Goal: Information Seeking & Learning: Learn about a topic

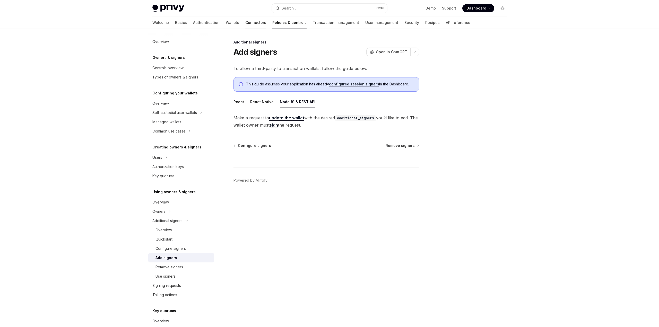
click at [245, 24] on link "Connectors" at bounding box center [255, 22] width 21 height 12
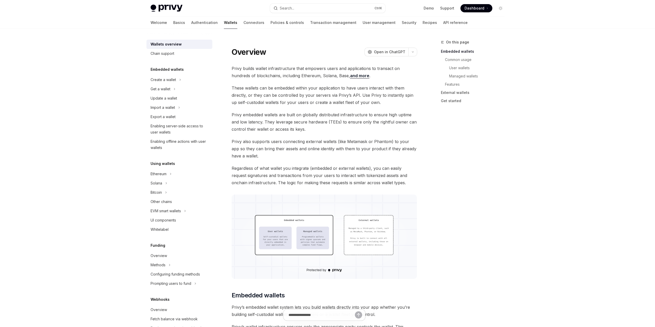
click at [166, 79] on div "Create a wallet" at bounding box center [163, 80] width 25 height 6
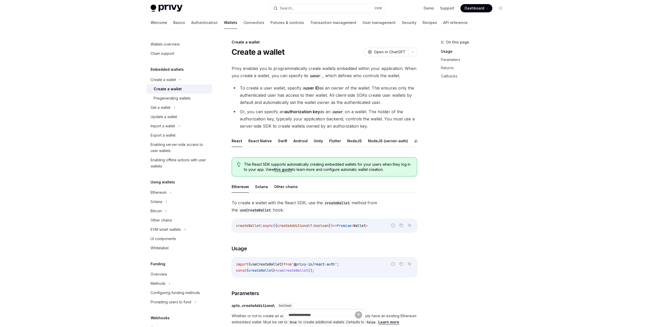
click at [409, 139] on ul "React React Native Swift Android Unity Flutter NodeJS NodeJS (server-auth) Java…" at bounding box center [325, 141] width 186 height 12
click at [414, 140] on button "Java" at bounding box center [418, 141] width 9 height 12
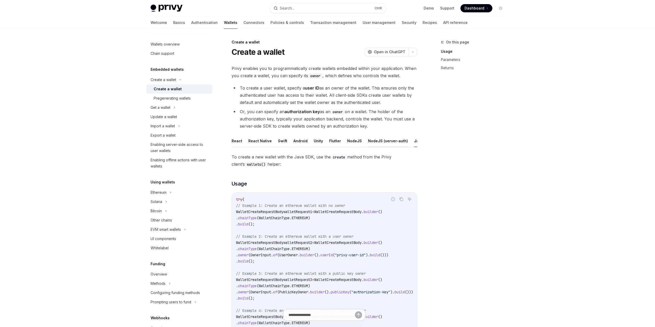
scroll to position [0, 23]
click at [411, 142] on button "REST API" at bounding box center [415, 141] width 16 height 12
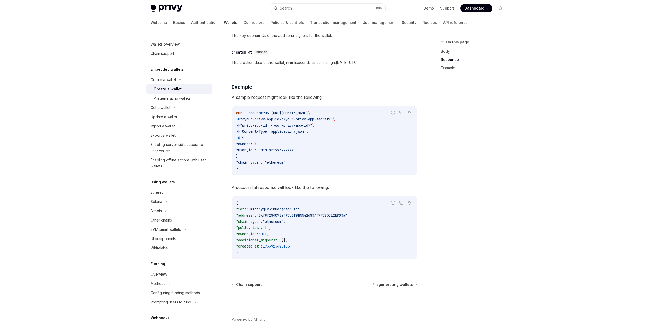
scroll to position [668, 0]
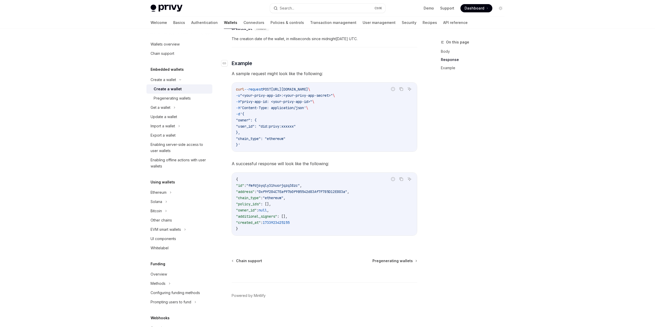
click at [237, 65] on span "Example" at bounding box center [242, 63] width 21 height 7
click at [225, 62] on icon "Navigate to header" at bounding box center [225, 63] width 4 height 3
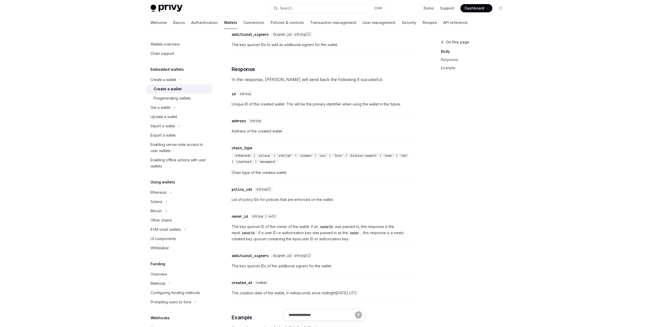
scroll to position [410, 0]
click at [271, 23] on link "Policies & controls" at bounding box center [287, 22] width 33 height 12
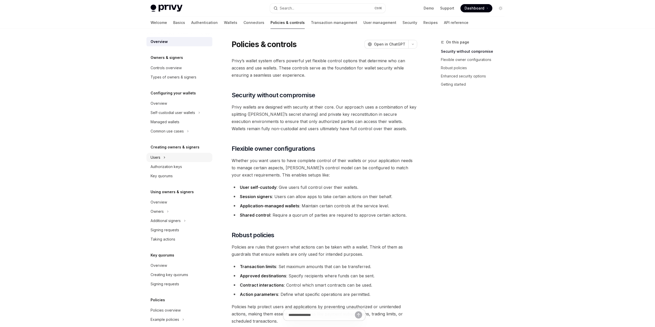
click at [162, 160] on div "Users" at bounding box center [179, 157] width 66 height 9
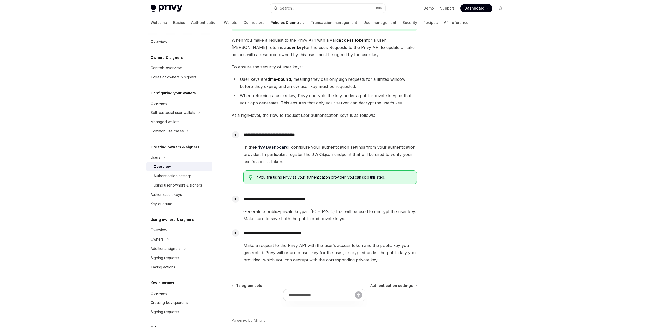
scroll to position [90, 0]
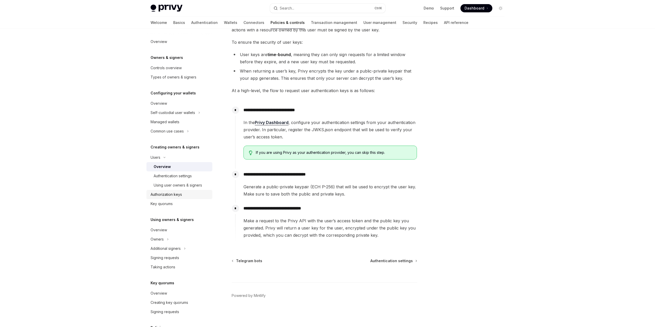
click at [166, 195] on div "Authorization keys" at bounding box center [166, 195] width 31 height 6
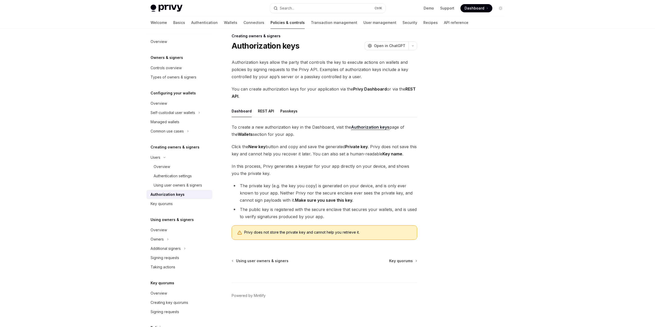
scroll to position [6, 0]
click at [266, 114] on button "REST API" at bounding box center [266, 111] width 16 height 12
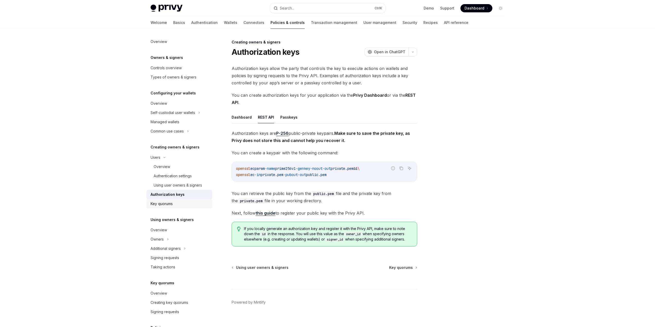
click at [167, 205] on div "Key quorums" at bounding box center [162, 204] width 22 height 6
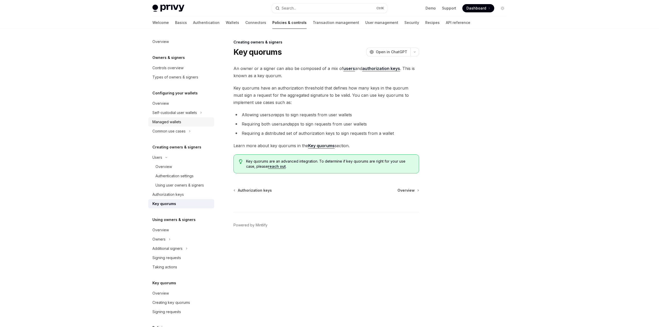
click at [177, 124] on div "Managed wallets" at bounding box center [166, 122] width 29 height 6
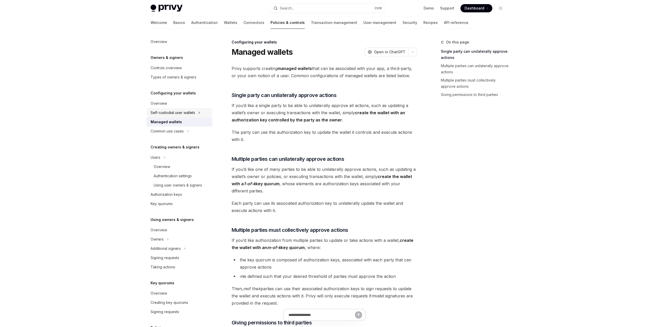
click at [190, 114] on div "Self-custodial user wallets" at bounding box center [173, 113] width 45 height 6
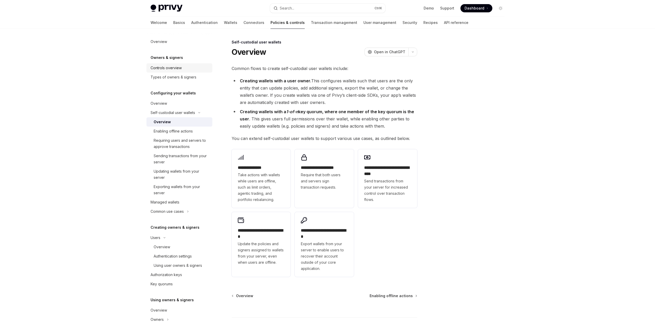
click at [175, 70] on div "Controls overview" at bounding box center [166, 68] width 31 height 6
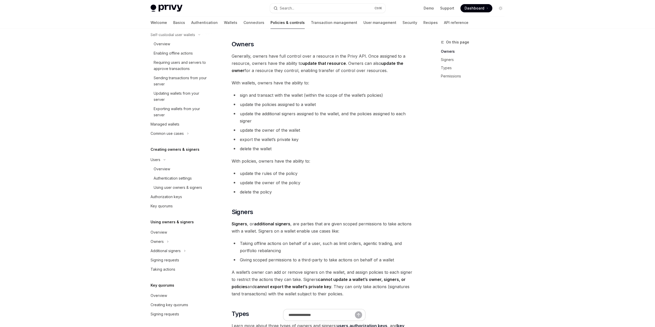
scroll to position [103, 0]
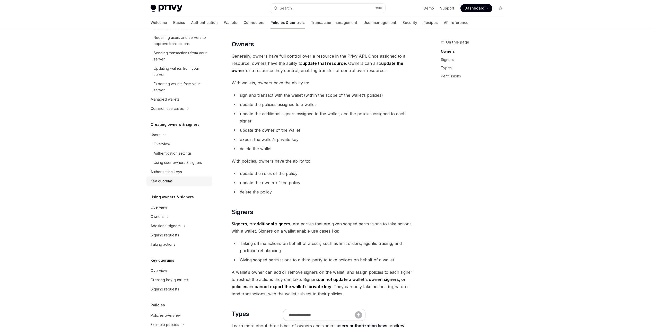
click at [164, 181] on div "Key quorums" at bounding box center [162, 181] width 22 height 6
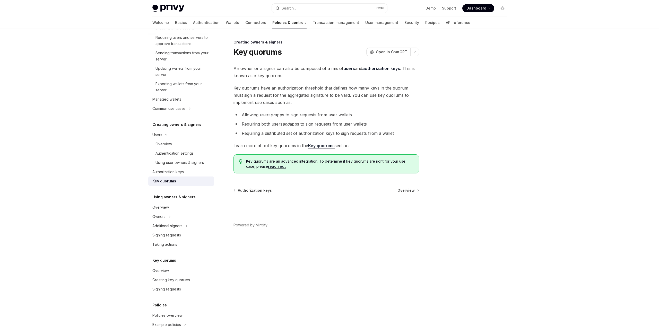
click at [269, 54] on h1 "Key quorums" at bounding box center [258, 51] width 48 height 9
drag, startPoint x: 269, startPoint y: 54, endPoint x: 238, endPoint y: 55, distance: 31.4
click at [238, 55] on h1 "Key quorums" at bounding box center [258, 51] width 48 height 9
click at [235, 57] on div at bounding box center [235, 57] width 0 height 0
click at [333, 81] on div "An owner or a signer can also be composed of a mix of users and authorization k…" at bounding box center [327, 119] width 186 height 109
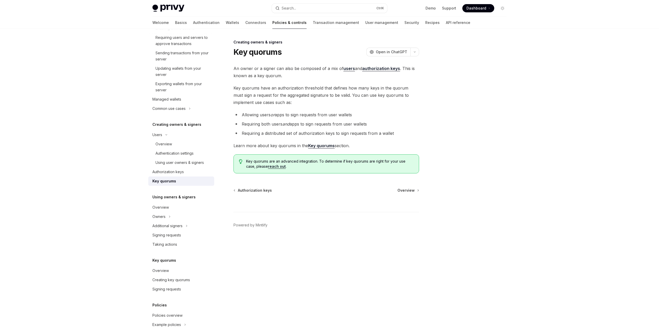
click at [333, 81] on div "An owner or a signer can also be composed of a mix of users and authorization k…" at bounding box center [327, 119] width 186 height 109
click at [172, 172] on div "Authorization keys" at bounding box center [167, 172] width 31 height 6
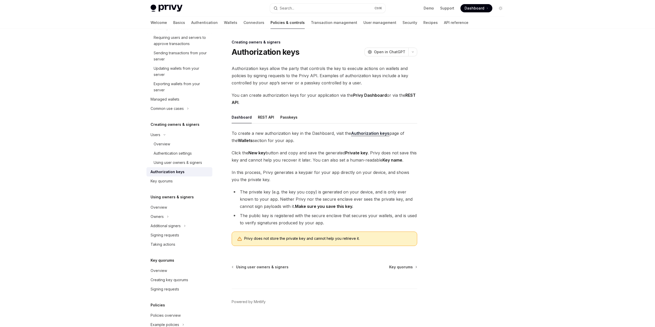
click at [467, 10] on span "Dashboard" at bounding box center [475, 8] width 20 height 5
click at [160, 163] on div "Using user owners & signers" at bounding box center [178, 163] width 48 height 6
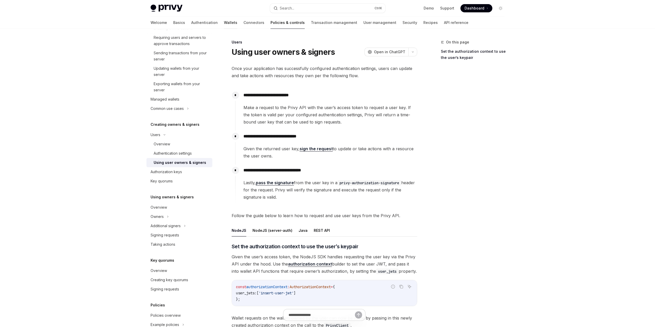
click at [224, 24] on link "Wallets" at bounding box center [230, 22] width 13 height 12
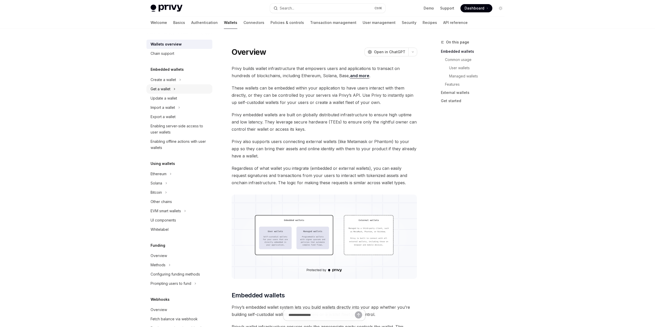
click at [168, 88] on div "Get a wallet" at bounding box center [161, 89] width 20 height 6
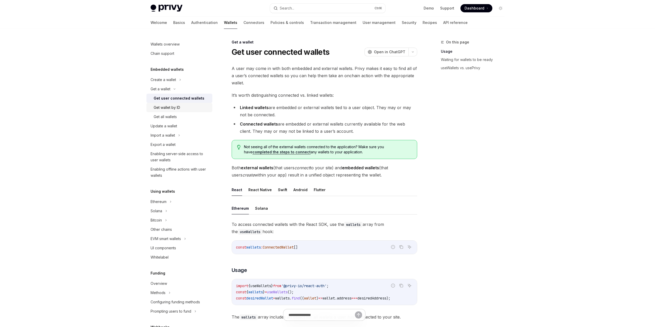
click at [174, 111] on link "Get wallet by ID" at bounding box center [179, 107] width 66 height 9
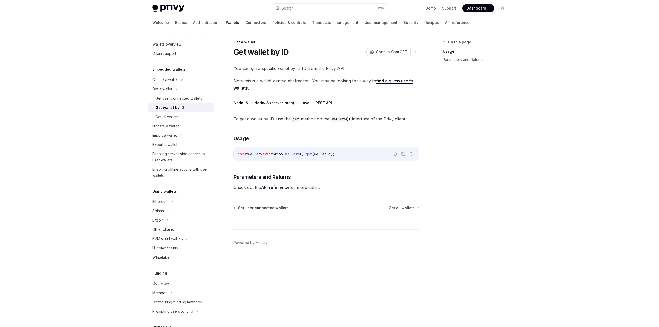
click at [400, 82] on link "find a given user’s wallets" at bounding box center [324, 84] width 180 height 13
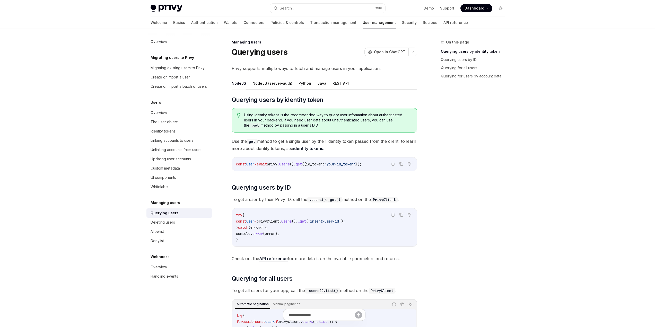
click at [338, 84] on button "REST API" at bounding box center [341, 83] width 16 height 12
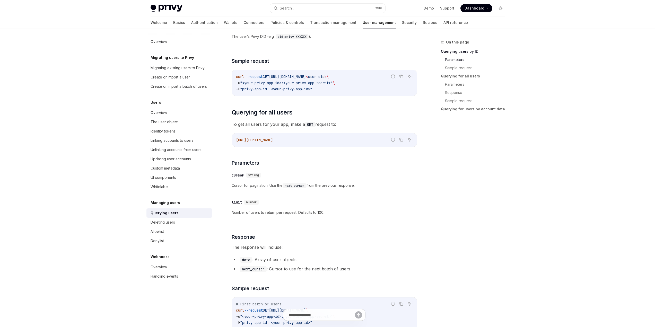
scroll to position [180, 0]
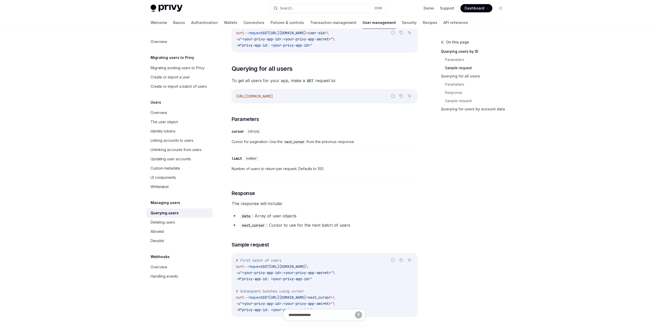
click at [246, 133] on div "​ cursor string" at bounding box center [247, 131] width 31 height 5
click at [247, 175] on div "​ limit number Number of users to return per request. Defaults to 100." at bounding box center [325, 165] width 186 height 24
drag, startPoint x: 248, startPoint y: 197, endPoint x: 253, endPoint y: 211, distance: 14.3
click at [248, 198] on div "​ Querying users by ID To get a user by their Privy DID, make a GET request to:…" at bounding box center [325, 206] width 186 height 580
click at [253, 213] on div "​ Querying users by ID To get a user by their Privy DID, make a GET request to:…" at bounding box center [325, 206] width 186 height 580
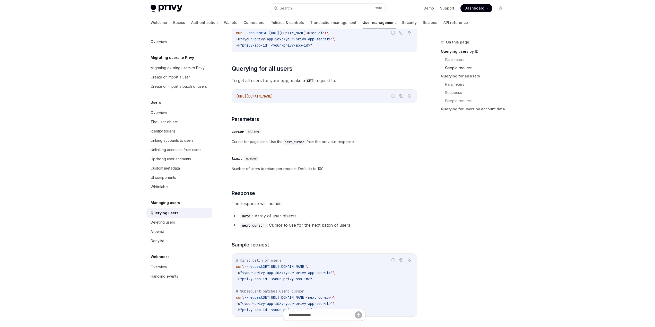
drag, startPoint x: 254, startPoint y: 217, endPoint x: 247, endPoint y: 218, distance: 7.0
click at [253, 218] on li "data : Array of user objects" at bounding box center [325, 215] width 186 height 7
drag, startPoint x: 246, startPoint y: 218, endPoint x: 253, endPoint y: 217, distance: 6.7
click at [247, 217] on code "data" at bounding box center [246, 216] width 12 height 6
drag, startPoint x: 253, startPoint y: 217, endPoint x: 321, endPoint y: 217, distance: 67.7
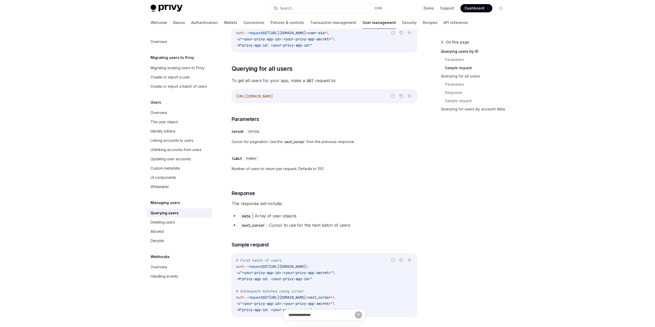
click at [265, 217] on li "data : Array of user objects" at bounding box center [325, 215] width 186 height 7
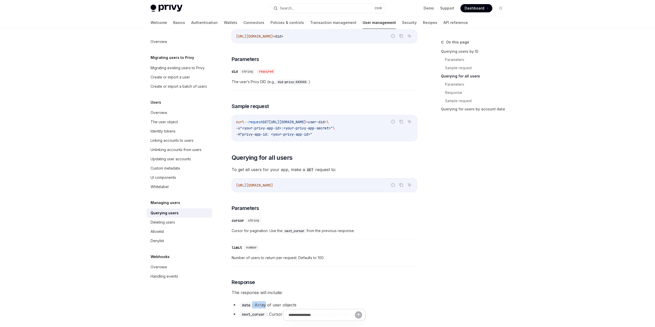
scroll to position [0, 0]
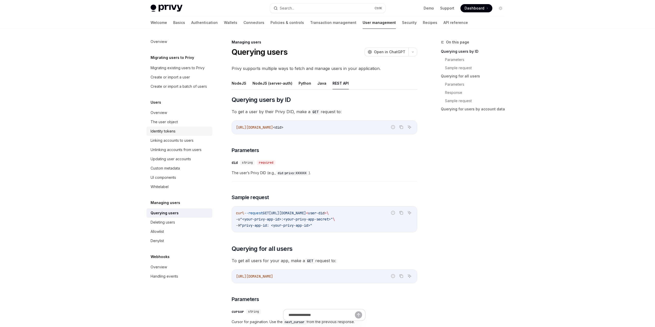
click at [191, 129] on div "Identity tokens" at bounding box center [180, 131] width 59 height 6
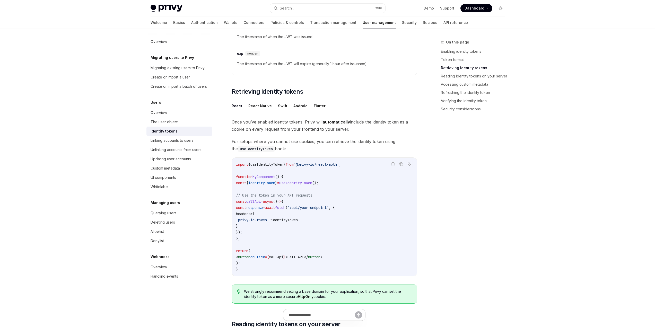
scroll to position [515, 0]
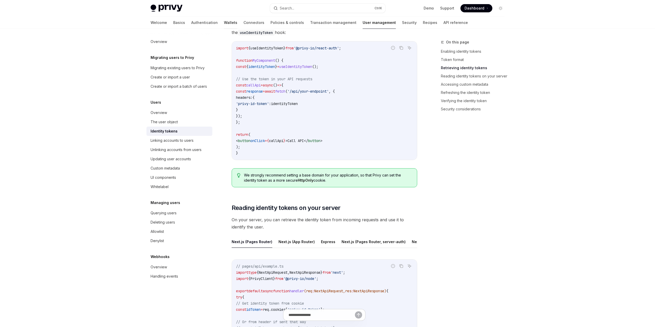
click at [224, 23] on link "Wallets" at bounding box center [230, 22] width 13 height 12
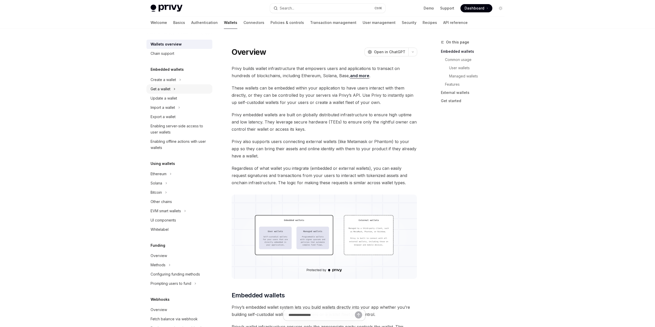
click at [168, 87] on div "Get a wallet" at bounding box center [161, 89] width 20 height 6
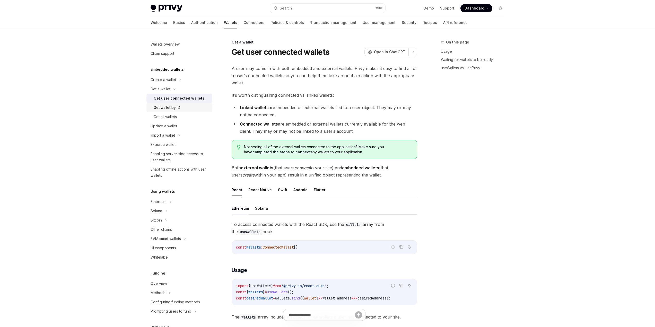
click at [175, 107] on div "Get wallet by ID" at bounding box center [167, 108] width 27 height 6
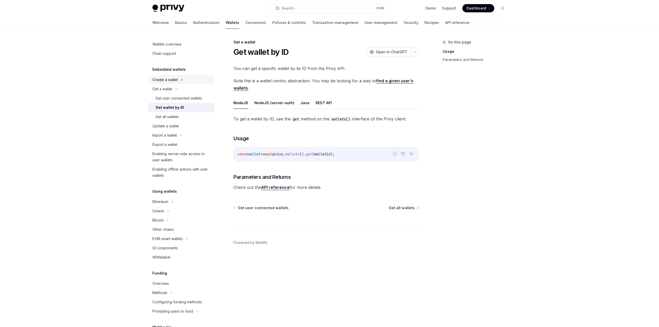
click at [173, 81] on div "Create a wallet" at bounding box center [164, 80] width 25 height 6
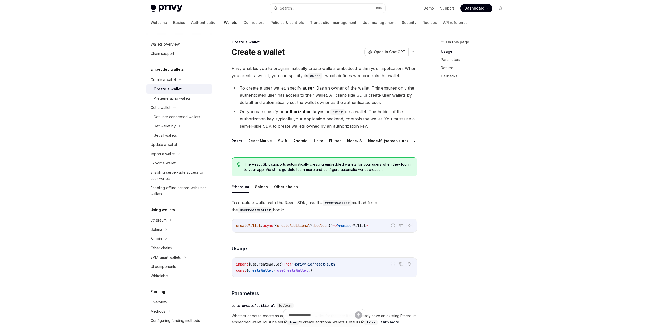
click at [169, 91] on div "Create a wallet" at bounding box center [168, 89] width 28 height 6
click at [407, 143] on button "REST API" at bounding box center [415, 141] width 16 height 12
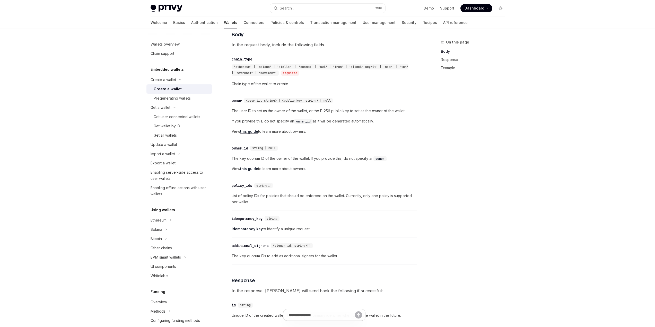
scroll to position [206, 0]
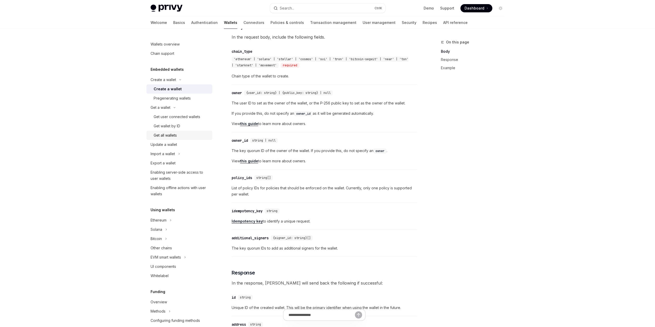
click at [173, 134] on div "Get all wallets" at bounding box center [165, 135] width 23 height 6
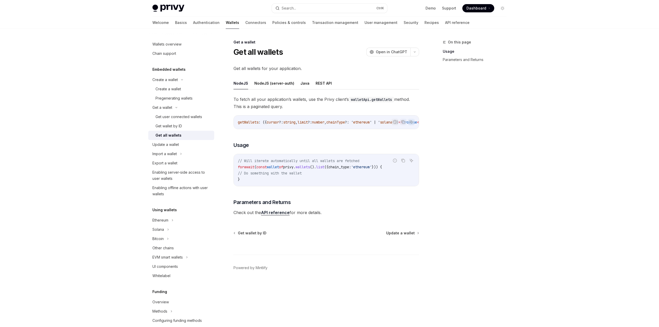
click at [281, 215] on link "API reference" at bounding box center [275, 212] width 29 height 5
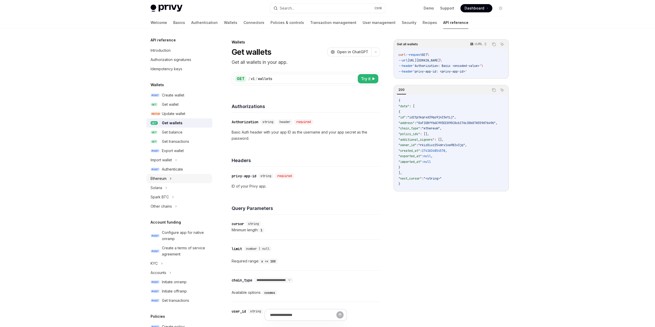
click at [176, 180] on div "Ethereum" at bounding box center [179, 178] width 66 height 9
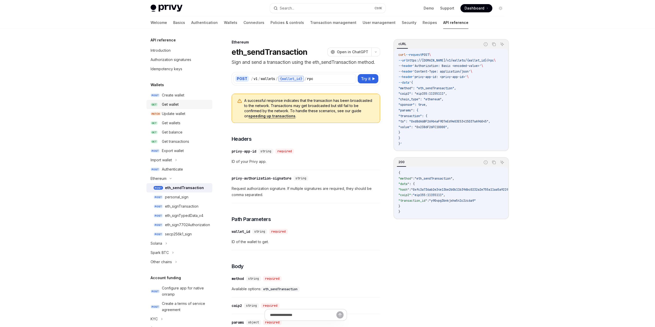
click at [179, 105] on div "Get wallet" at bounding box center [185, 104] width 47 height 6
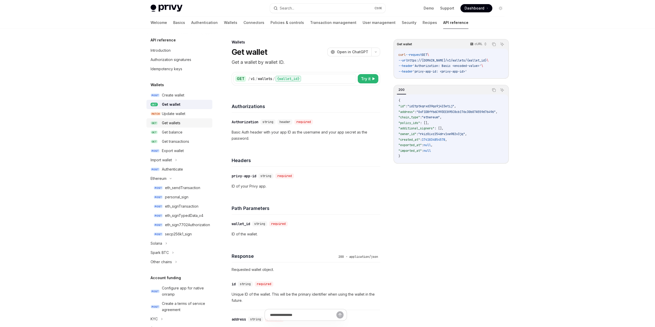
click at [189, 123] on div "Get wallets" at bounding box center [185, 123] width 47 height 6
type textarea "*"
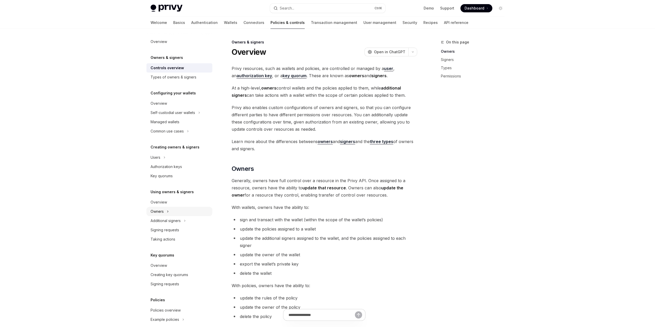
click at [181, 212] on div "Owners" at bounding box center [179, 211] width 66 height 9
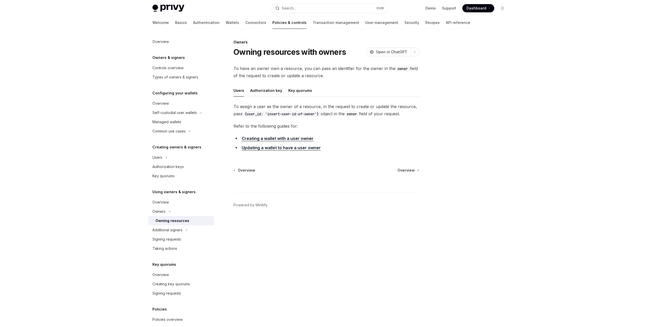
click at [165, 220] on div "Owning resources" at bounding box center [173, 221] width 34 height 6
click at [275, 147] on link "Updating a wallet to have a user owner" at bounding box center [281, 147] width 79 height 5
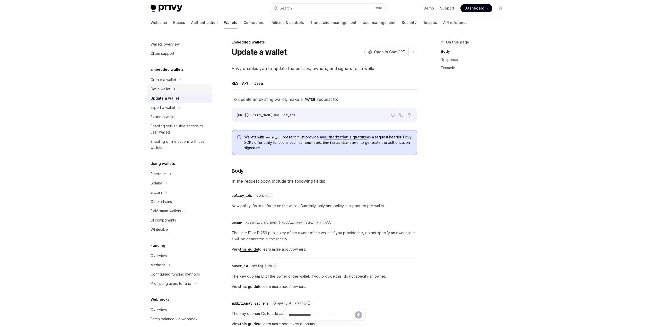
click at [168, 89] on div "Get a wallet" at bounding box center [161, 89] width 20 height 6
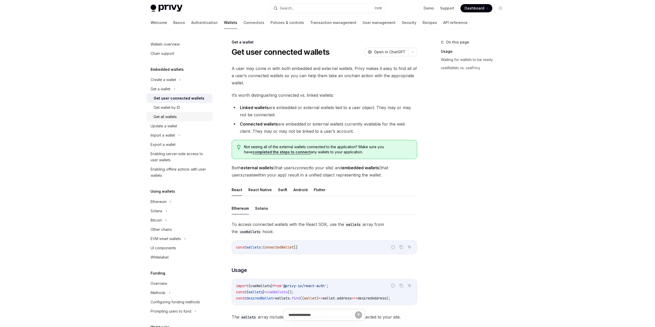
click at [180, 117] on div "Get all wallets" at bounding box center [182, 117] width 56 height 6
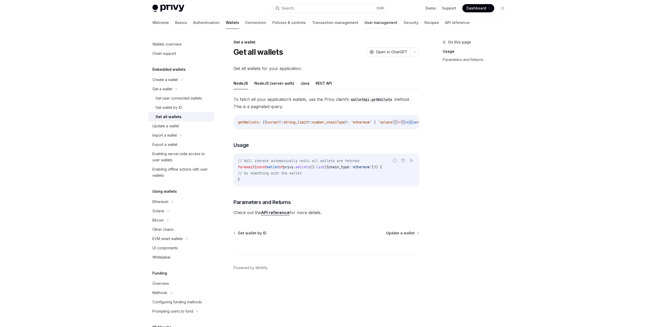
click at [365, 23] on link "User management" at bounding box center [381, 22] width 33 height 12
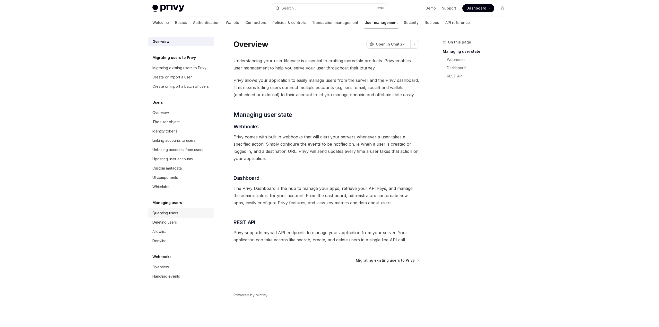
click at [173, 211] on div "Querying users" at bounding box center [165, 213] width 26 height 6
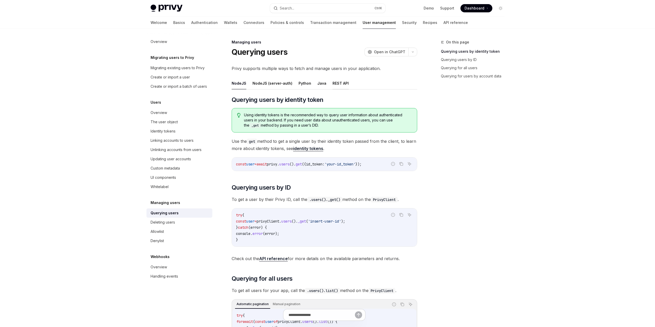
click at [333, 83] on button "REST API" at bounding box center [341, 83] width 16 height 12
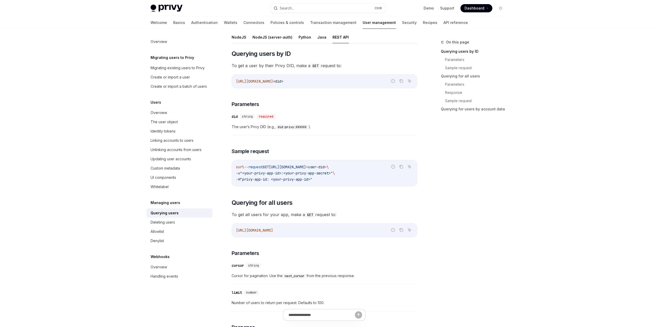
scroll to position [19, 0]
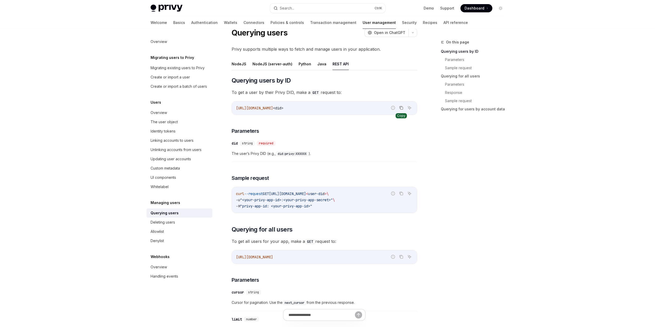
click at [402, 109] on icon "Copy the contents from the code block" at bounding box center [401, 108] width 3 height 3
drag, startPoint x: 237, startPoint y: 201, endPoint x: 242, endPoint y: 201, distance: 5.1
click at [240, 201] on span "-u" at bounding box center [238, 200] width 4 height 5
click at [367, 202] on code "curl --request GET [URL][DOMAIN_NAME] < user-di d > \ -u "<your-privy-app-id>:<…" at bounding box center [324, 200] width 177 height 19
drag, startPoint x: 323, startPoint y: 206, endPoint x: 231, endPoint y: 194, distance: 92.4
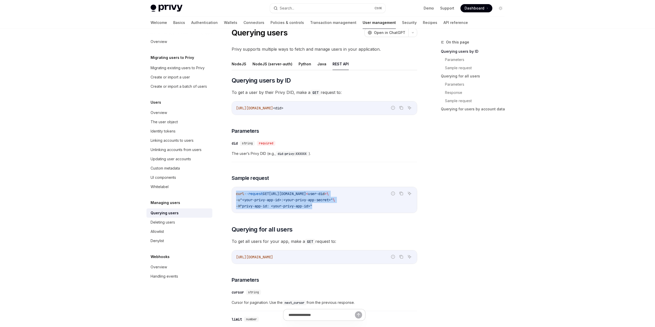
copy code "curl --request GET [URL][DOMAIN_NAME] < user-di d > \ -u "<your-privy-app-id>:<…"
click at [272, 81] on span "Querying users by ID" at bounding box center [261, 80] width 59 height 8
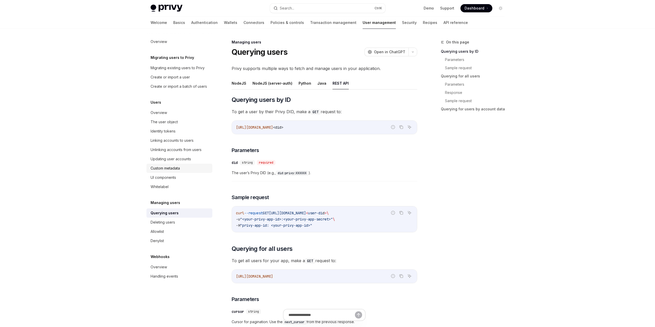
click at [168, 167] on div "Custom metadata" at bounding box center [165, 168] width 29 height 6
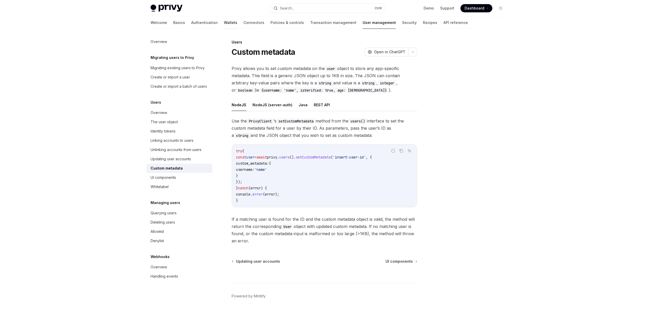
click at [224, 23] on link "Wallets" at bounding box center [230, 22] width 13 height 12
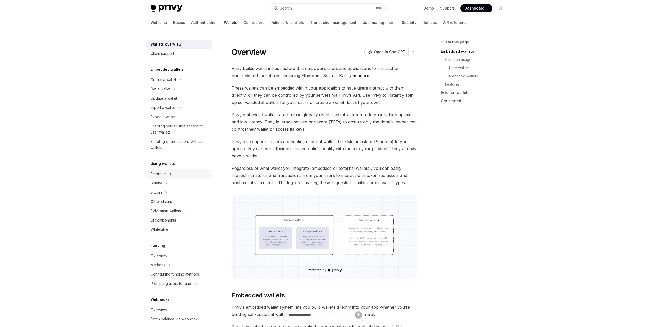
click at [162, 174] on div "Ethereum" at bounding box center [159, 174] width 16 height 6
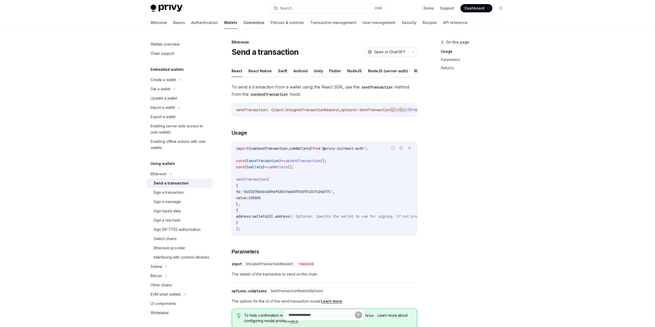
click at [244, 22] on link "Connectors" at bounding box center [254, 22] width 21 height 12
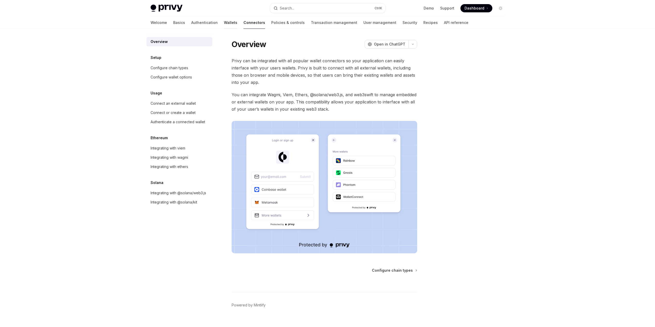
click at [224, 24] on link "Wallets" at bounding box center [230, 22] width 13 height 12
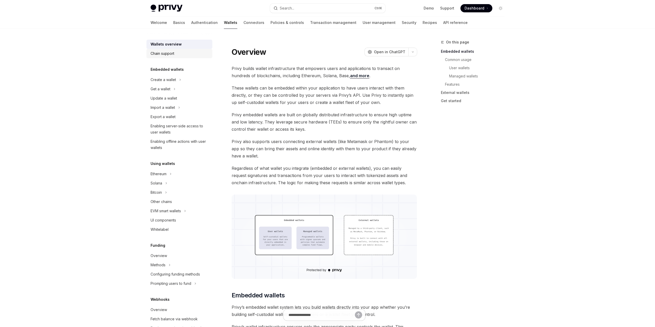
click at [171, 56] on div "Chain support" at bounding box center [163, 53] width 24 height 6
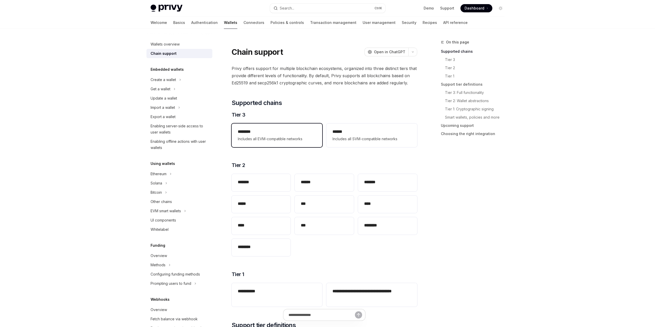
click at [284, 135] on div "******** Includes all EVM-compatible networks" at bounding box center [277, 135] width 78 height 13
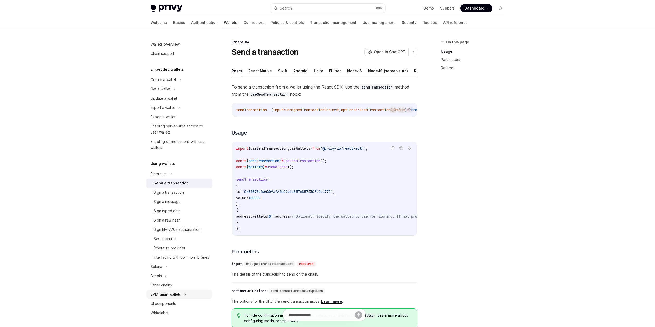
click at [175, 298] on div "EVM smart wallets" at bounding box center [166, 294] width 30 height 6
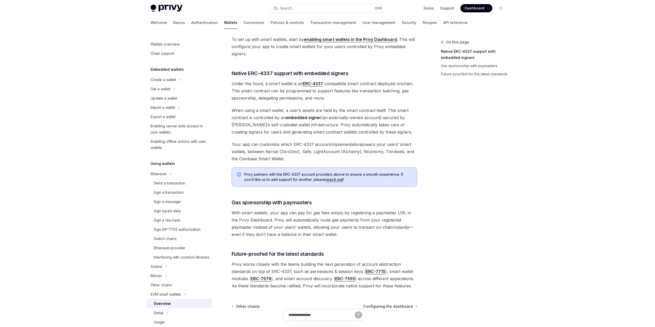
scroll to position [296, 0]
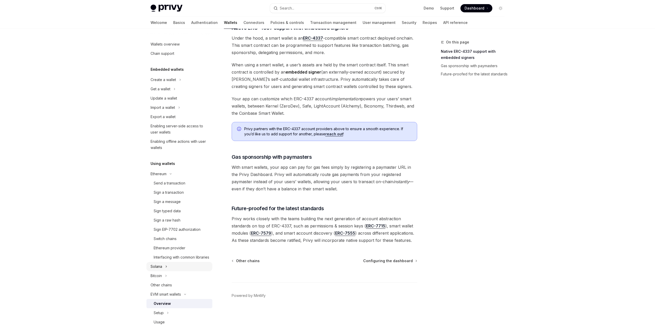
click at [167, 270] on icon at bounding box center [166, 267] width 2 height 6
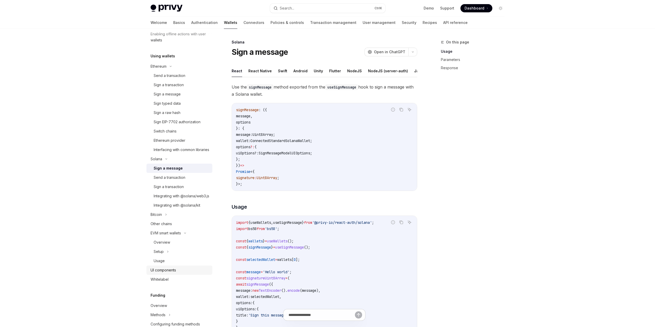
scroll to position [129, 0]
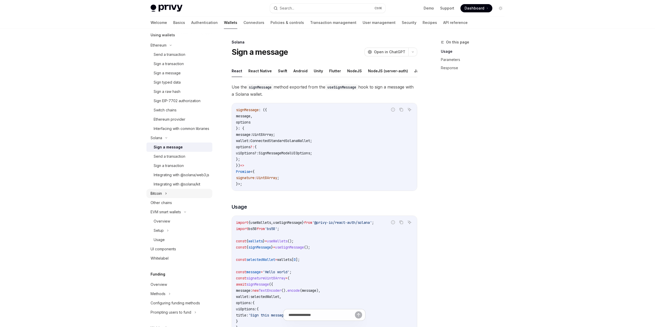
click at [177, 198] on div "Bitcoin" at bounding box center [179, 193] width 66 height 9
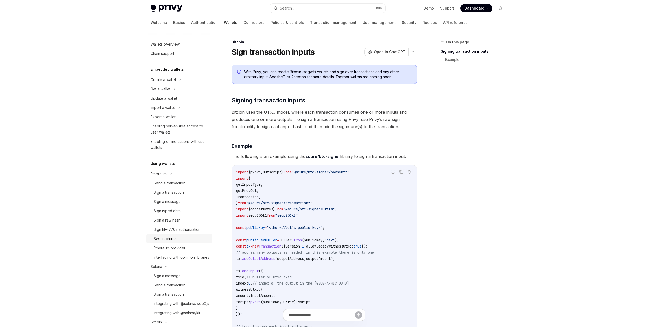
click at [173, 240] on div "Switch chains" at bounding box center [165, 239] width 23 height 6
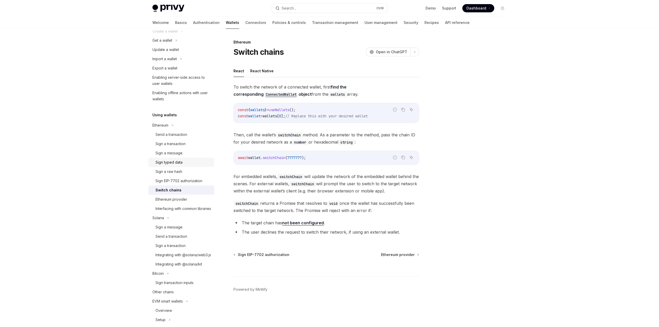
scroll to position [51, 0]
click at [172, 133] on div "Send a transaction" at bounding box center [172, 132] width 32 height 6
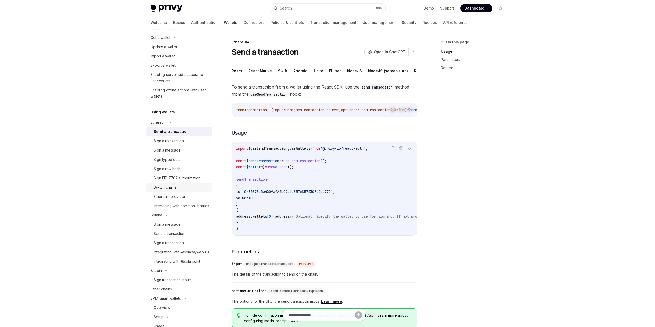
drag, startPoint x: 162, startPoint y: 187, endPoint x: 165, endPoint y: 187, distance: 2.8
click at [162, 187] on div "Switch chains" at bounding box center [165, 187] width 23 height 6
type textarea "*"
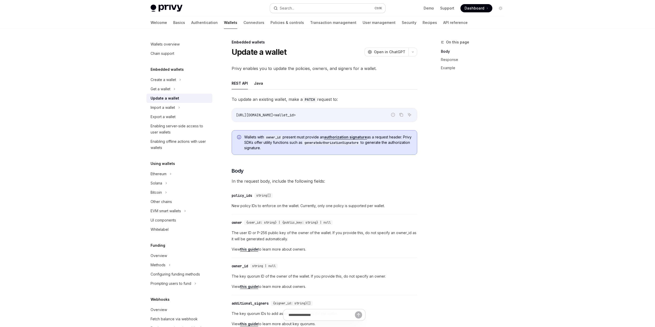
click at [314, 6] on button "Search... Ctrl K" at bounding box center [327, 8] width 115 height 9
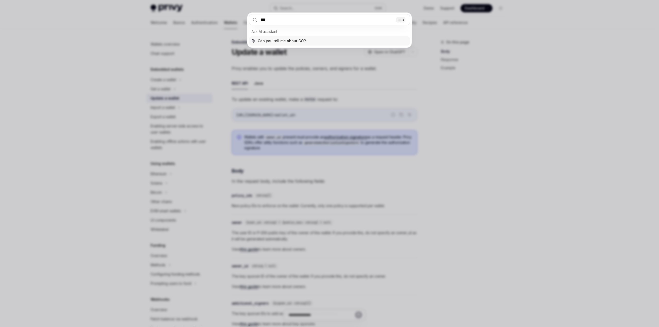
type input "****"
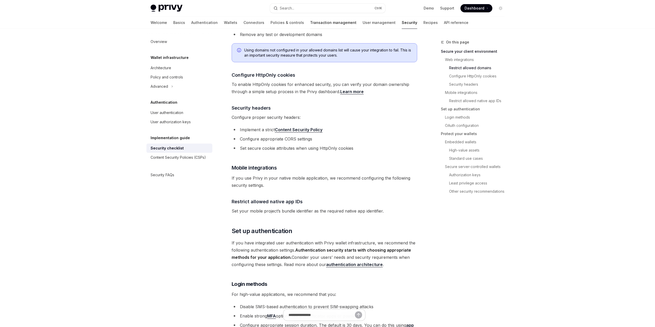
scroll to position [180, 0]
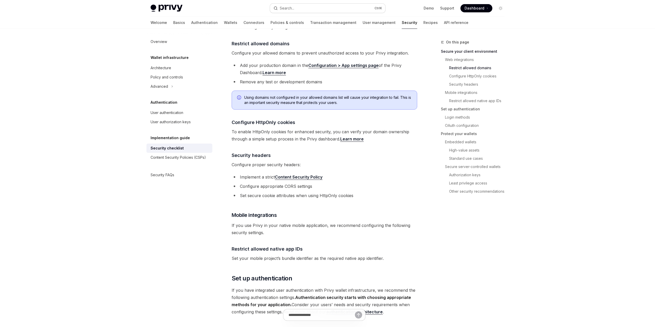
click at [292, 11] on div "Search..." at bounding box center [287, 8] width 14 height 6
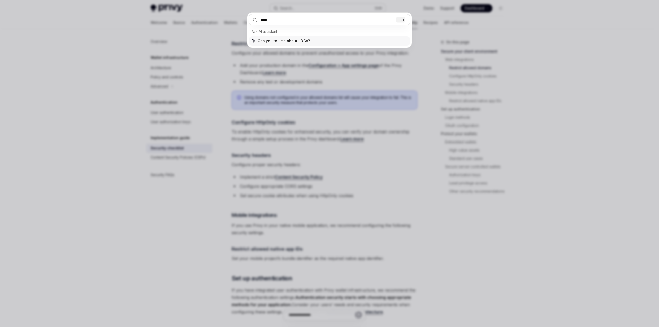
type input "*****"
type input "*********"
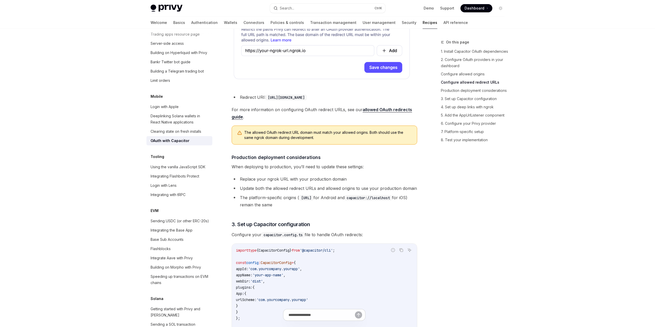
scroll to position [525, 0]
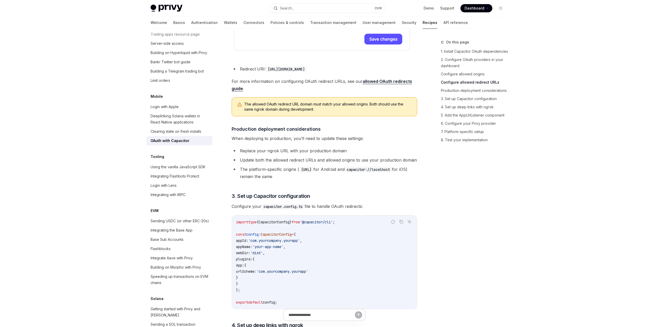
click at [273, 154] on li "Replace your ngrok URL with your production domain" at bounding box center [325, 150] width 186 height 7
click at [269, 148] on div at bounding box center [269, 148] width 0 height 0
click at [273, 153] on div "Capacitor is a cross-platform native runtime that makes it easy to build modern…" at bounding box center [325, 319] width 186 height 1559
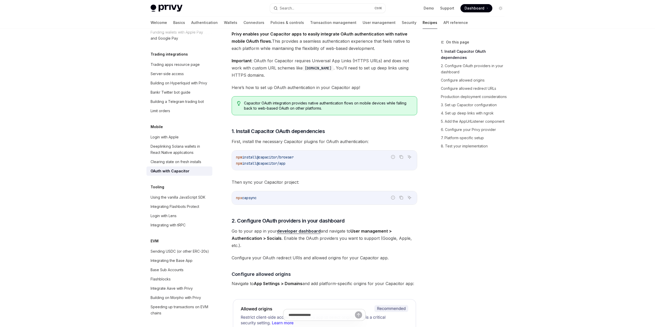
scroll to position [479, 0]
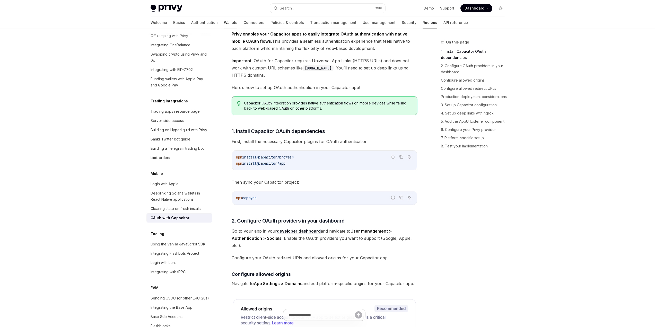
click at [224, 23] on link "Wallets" at bounding box center [230, 22] width 13 height 12
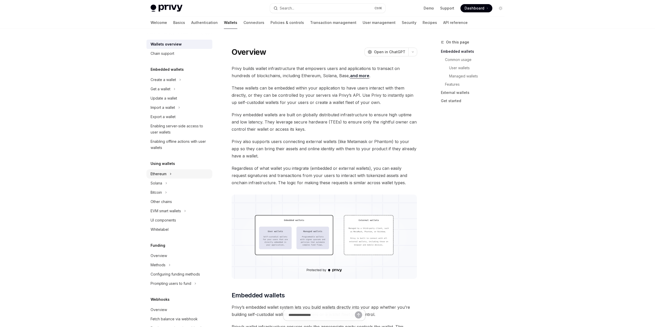
click at [174, 175] on div "Ethereum" at bounding box center [179, 173] width 66 height 9
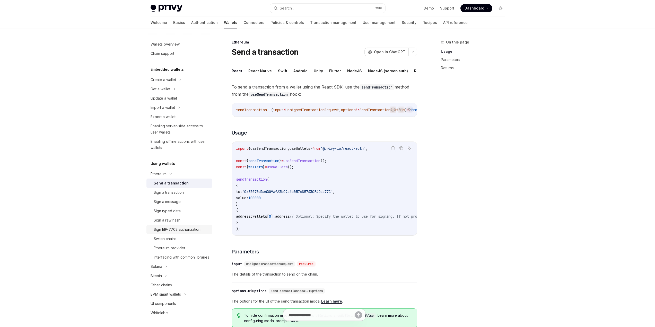
click at [176, 229] on div "Sign EIP-7702 authorization" at bounding box center [177, 230] width 47 height 6
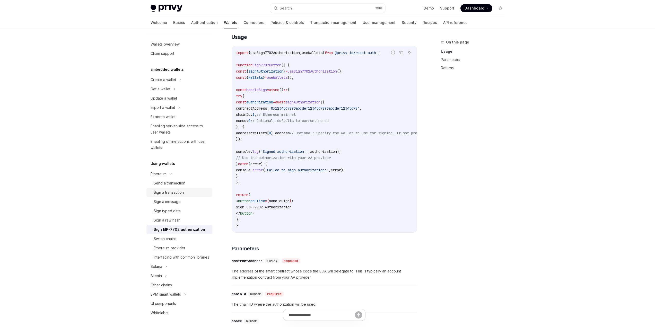
click at [180, 195] on div "Sign a transaction" at bounding box center [169, 192] width 30 height 6
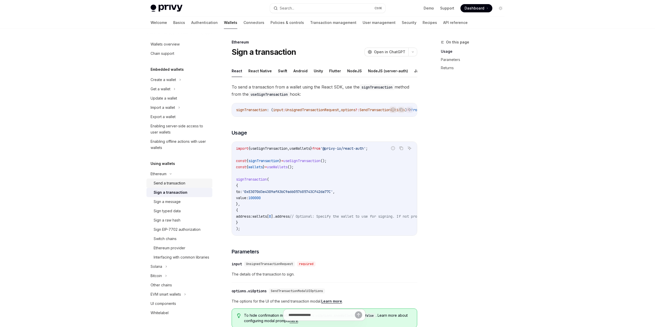
click at [176, 183] on div "Send a transaction" at bounding box center [170, 183] width 32 height 6
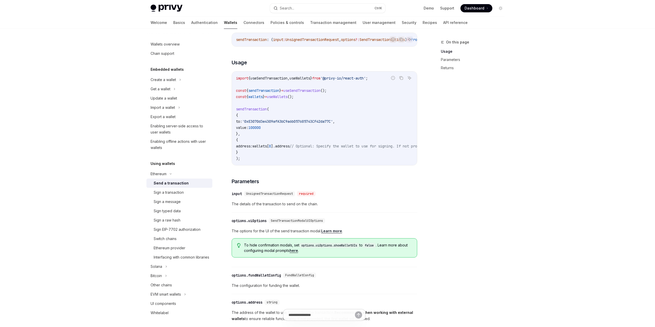
scroll to position [77, 0]
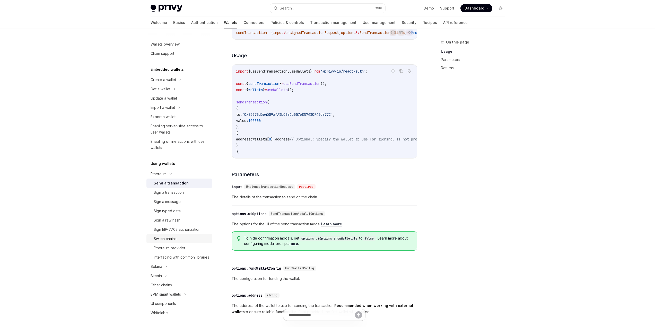
click at [169, 238] on div "Switch chains" at bounding box center [165, 239] width 23 height 6
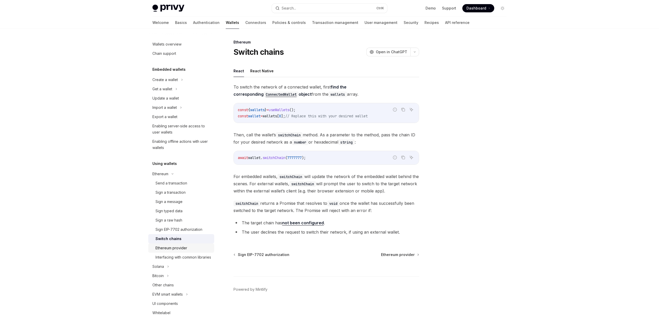
click at [165, 249] on div "Ethereum provider" at bounding box center [172, 248] width 32 height 6
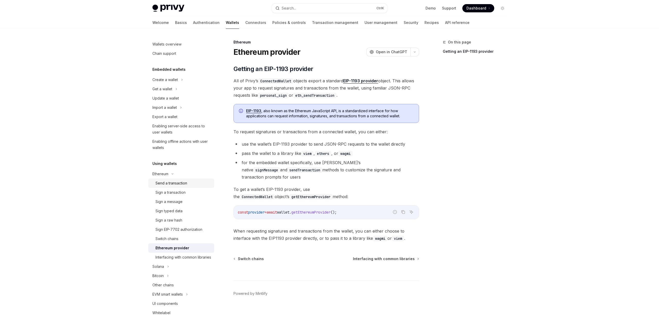
click at [169, 183] on div "Send a transaction" at bounding box center [172, 183] width 32 height 6
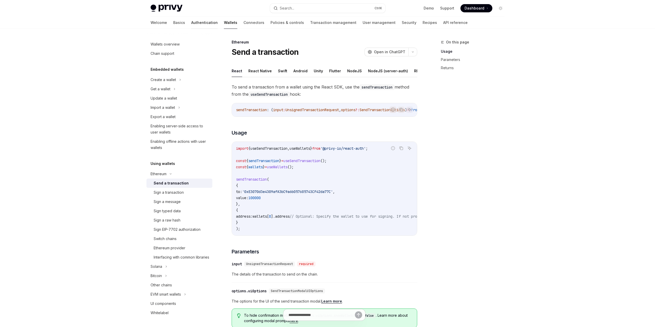
click at [191, 24] on link "Authentication" at bounding box center [204, 22] width 27 height 12
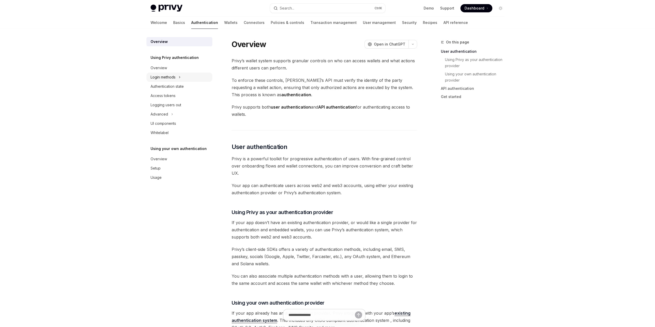
click at [173, 79] on div "Login methods" at bounding box center [163, 77] width 25 height 6
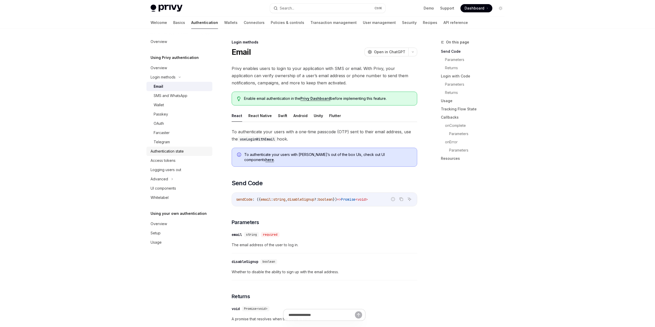
click at [169, 150] on div "Authentication state" at bounding box center [167, 151] width 33 height 6
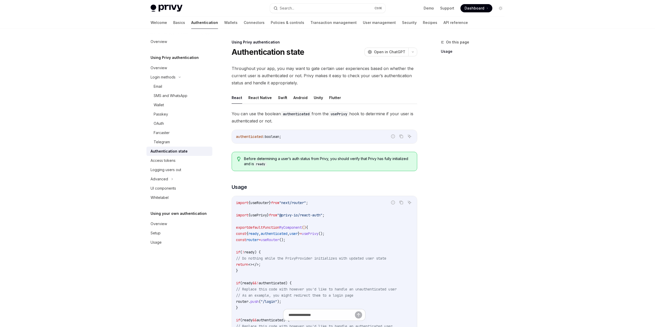
scroll to position [103, 0]
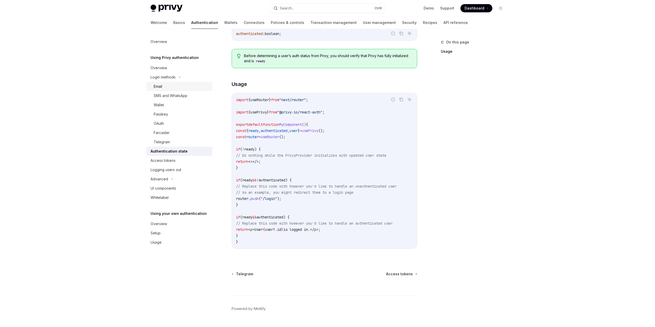
click at [162, 85] on div "Email" at bounding box center [158, 86] width 8 height 6
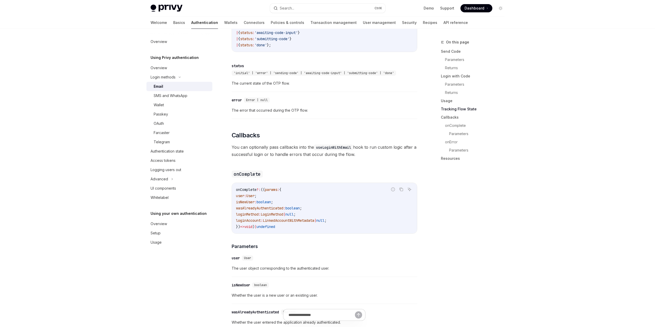
scroll to position [644, 0]
click at [162, 152] on div "Authentication state" at bounding box center [167, 151] width 33 height 6
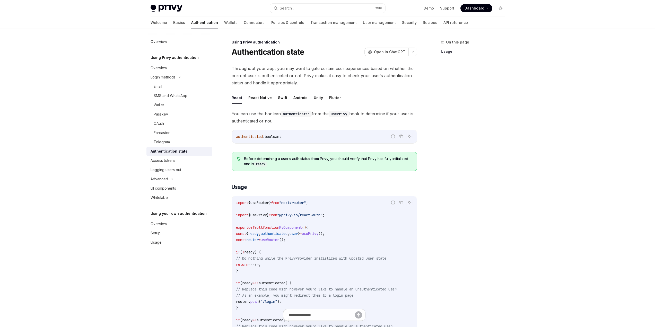
type textarea "*"
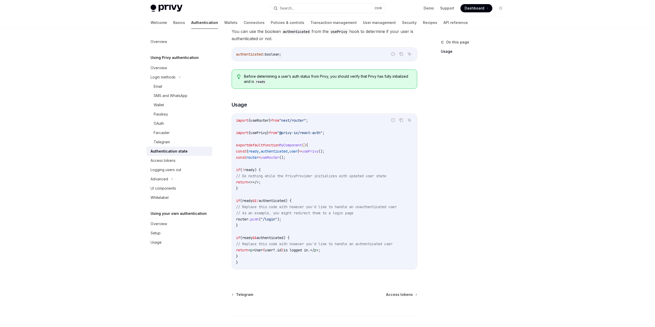
scroll to position [118, 0]
